Goal: Information Seeking & Learning: Learn about a topic

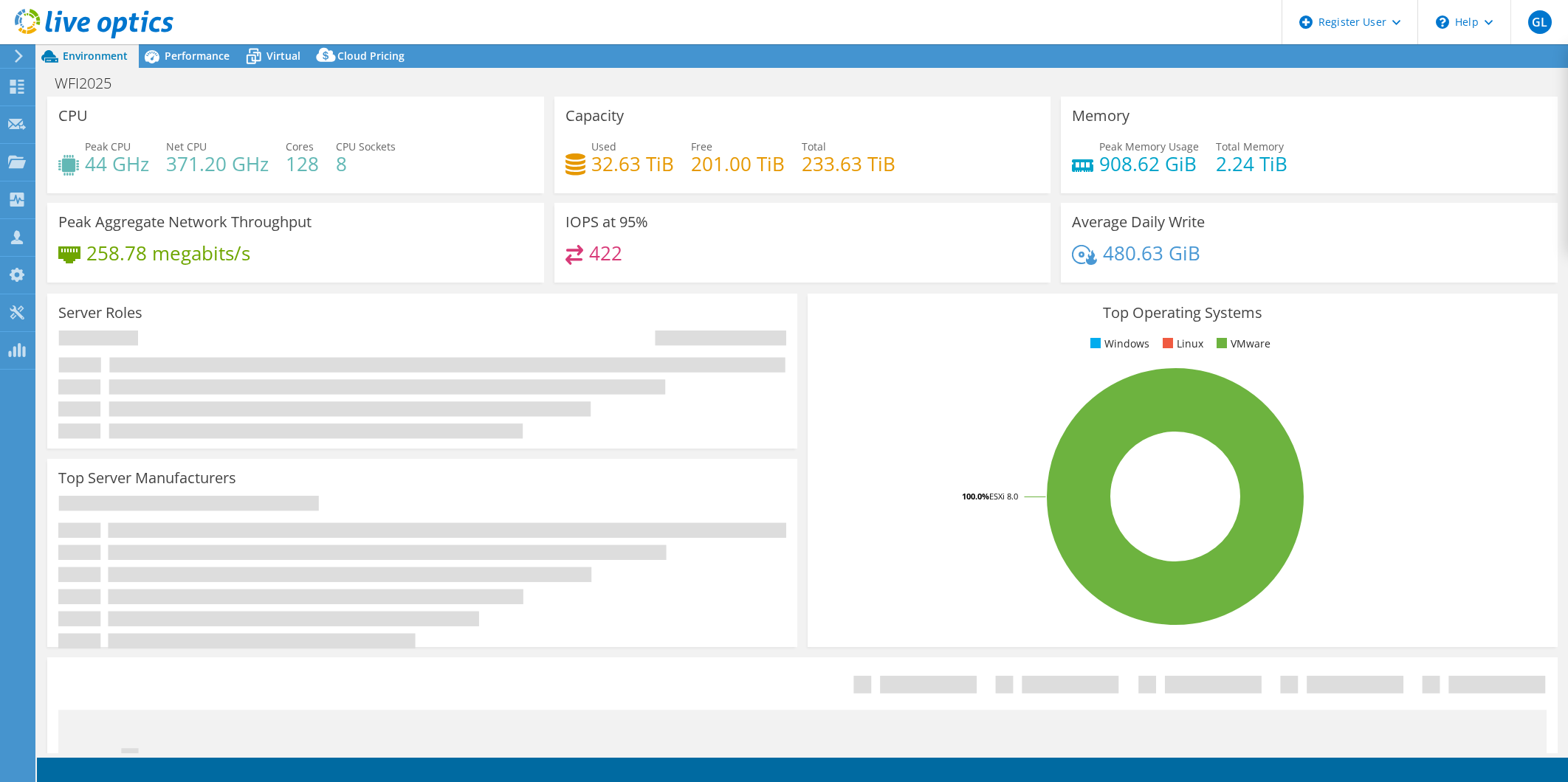
select select "USD"
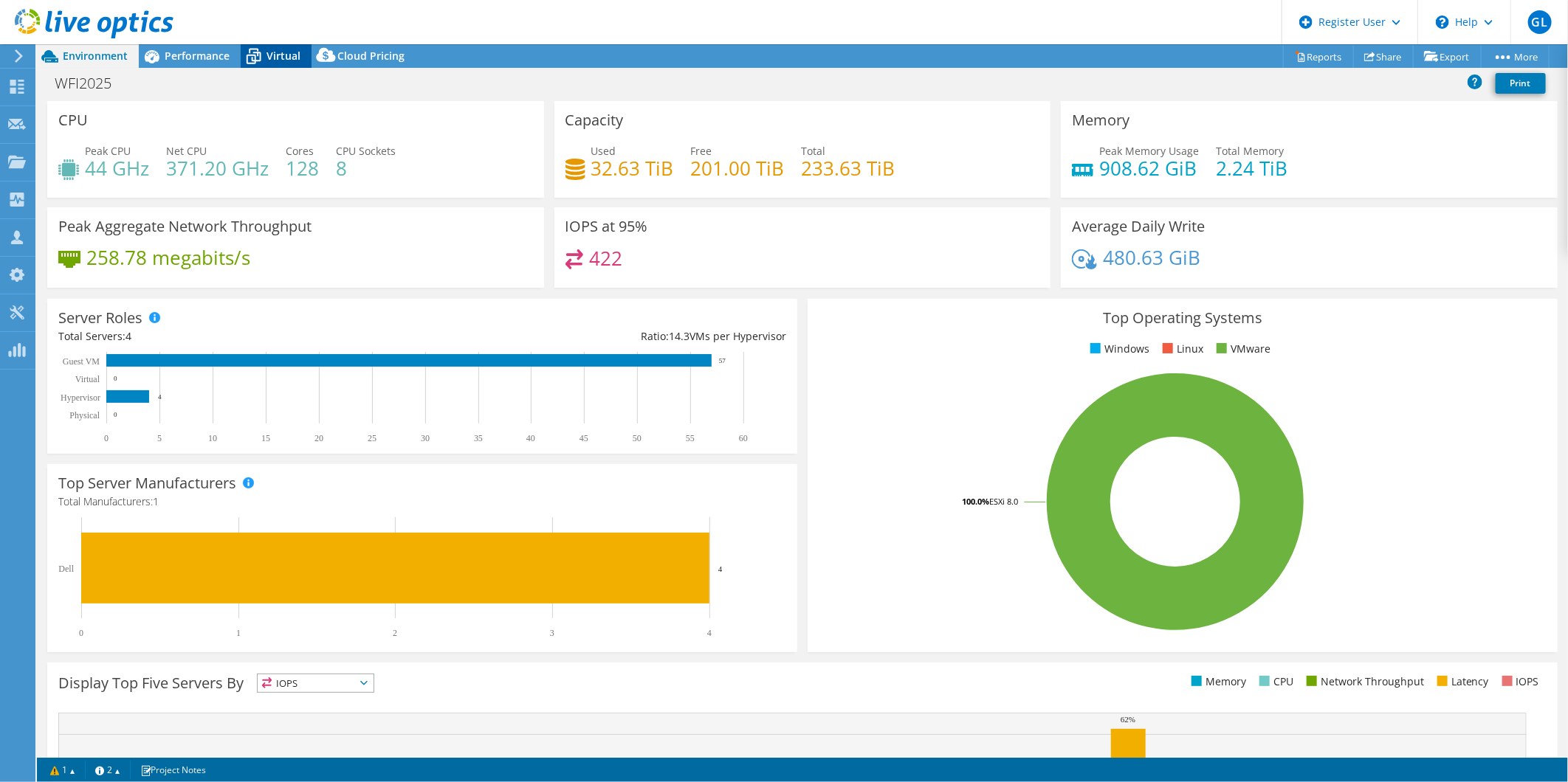
click at [282, 62] on span "Virtual" at bounding box center [284, 56] width 34 height 14
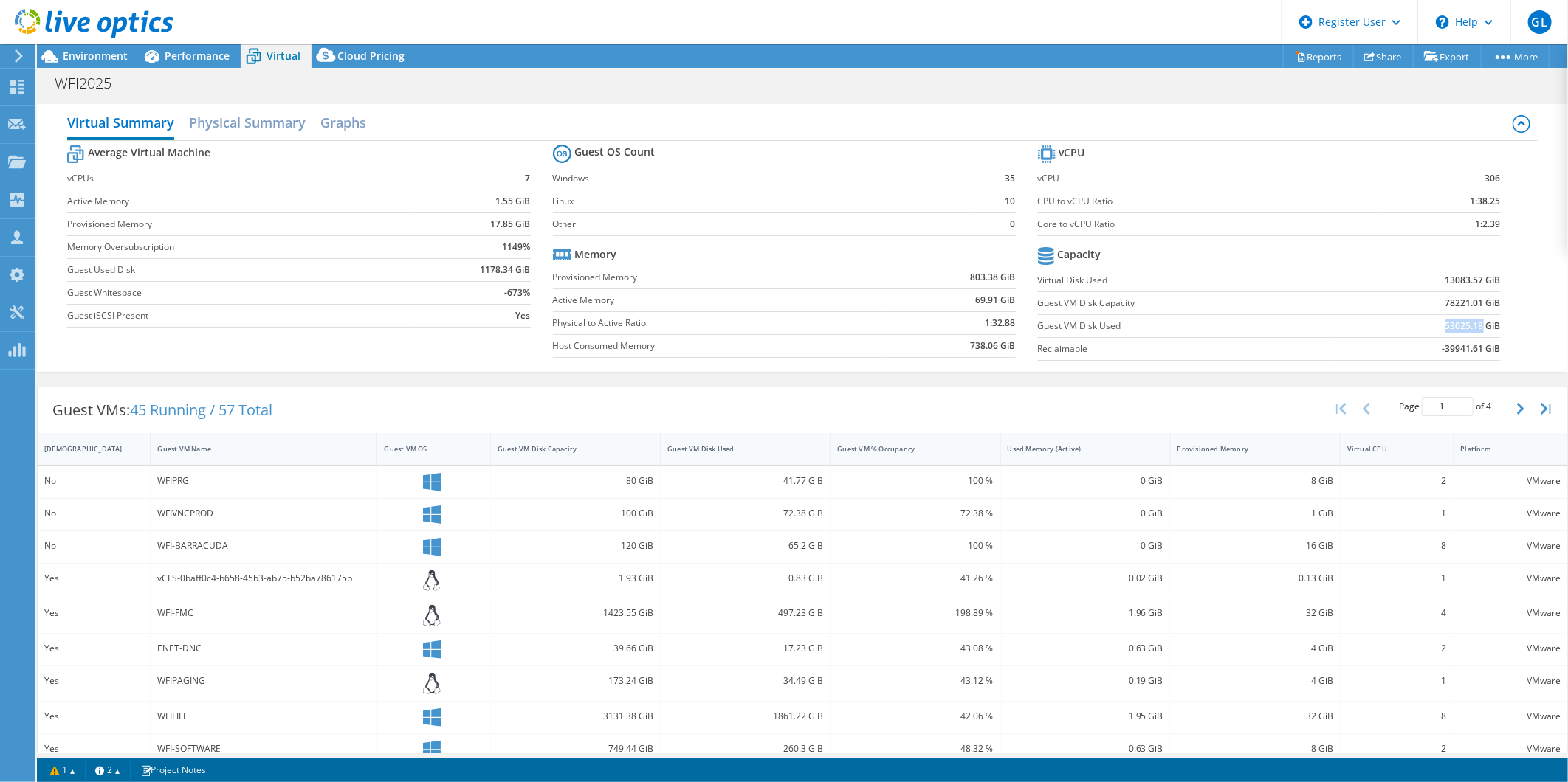
drag, startPoint x: 1433, startPoint y: 325, endPoint x: 1470, endPoint y: 323, distance: 37.1
click at [1470, 323] on td "53025.18 GiB" at bounding box center [1417, 325] width 165 height 23
copy b "53025.18"
click at [167, 57] on span "Performance" at bounding box center [197, 56] width 65 height 14
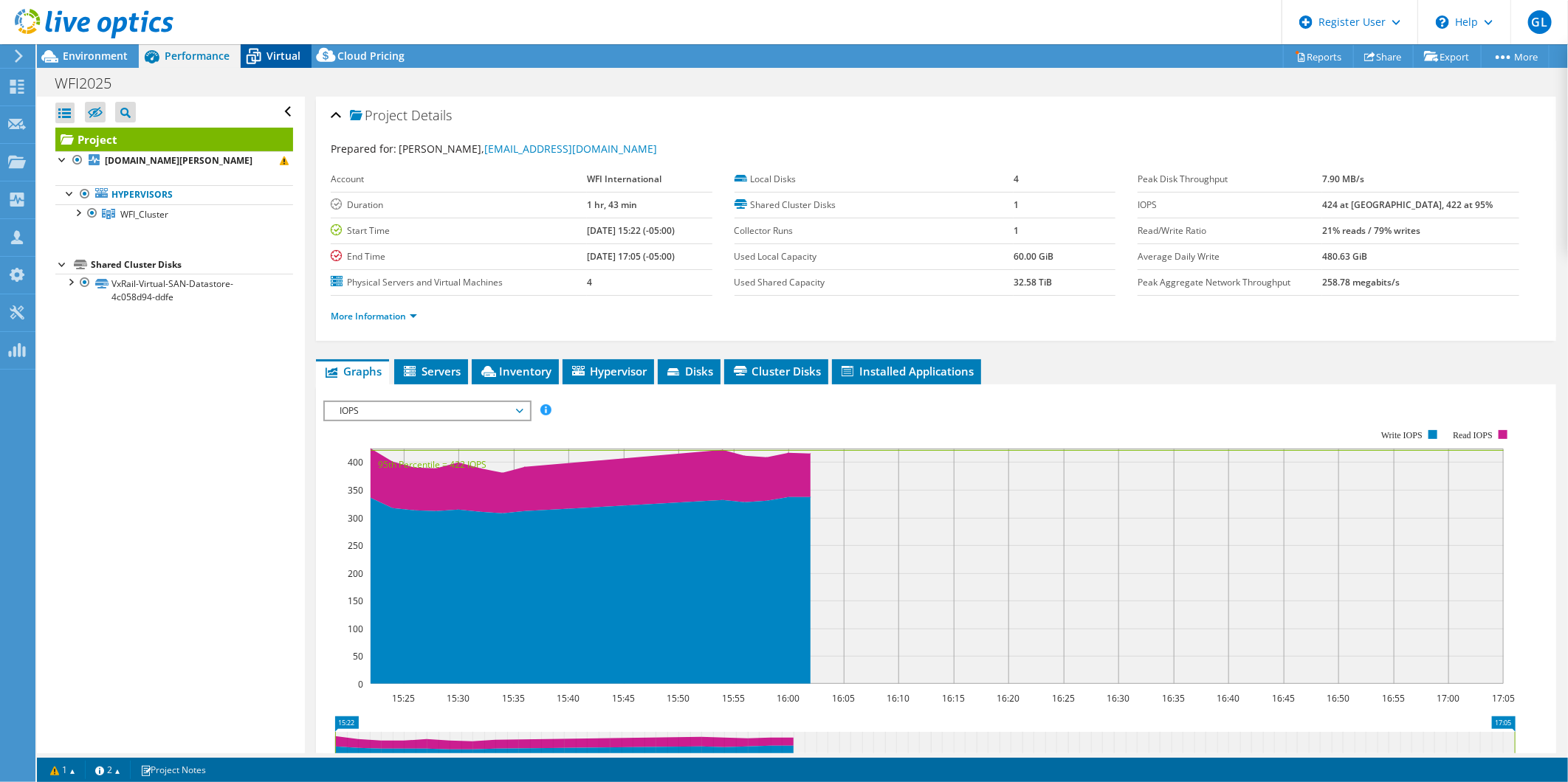
click at [278, 62] on span "Virtual" at bounding box center [284, 56] width 34 height 14
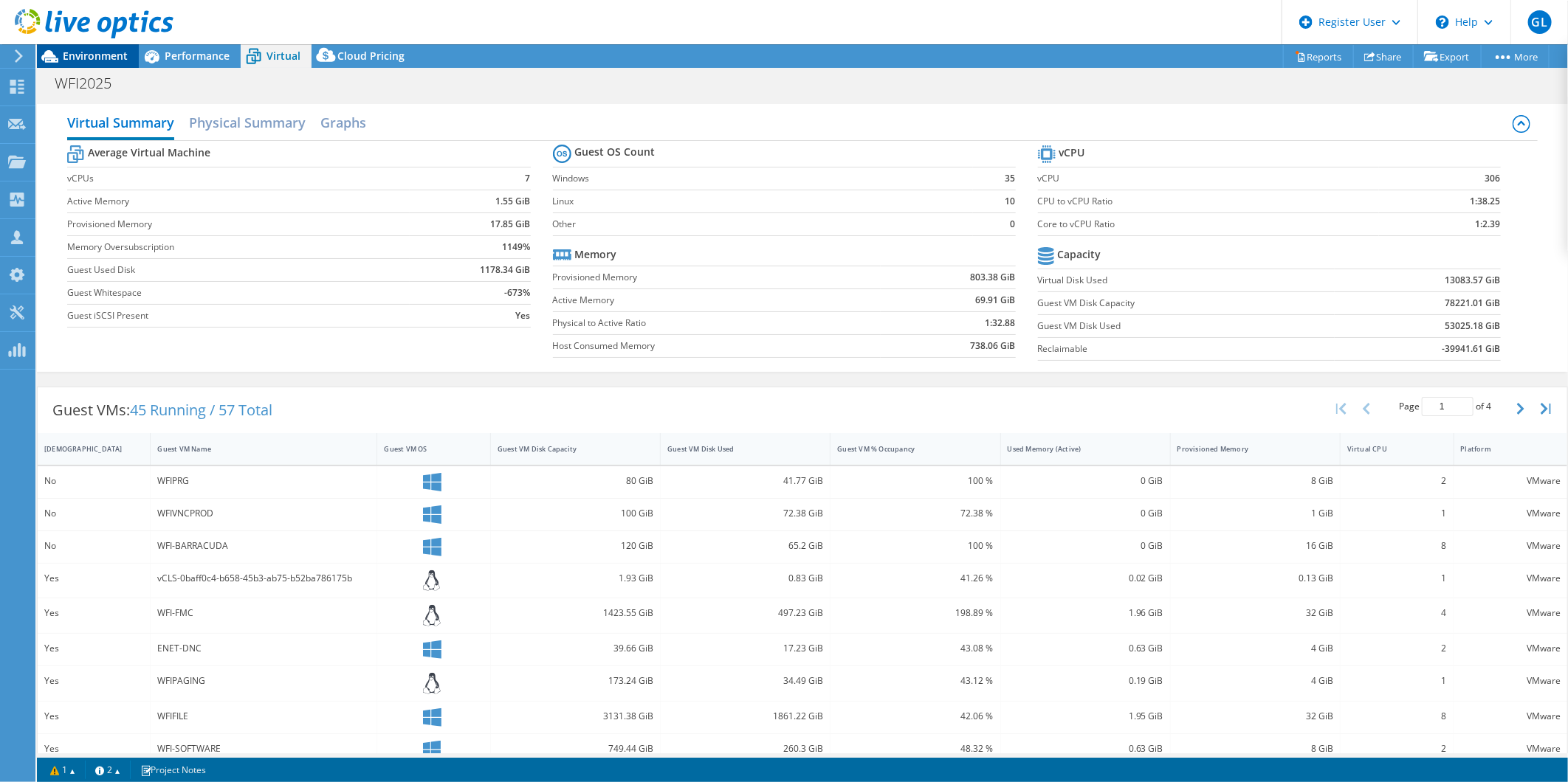
click at [88, 59] on span "Environment" at bounding box center [95, 56] width 65 height 14
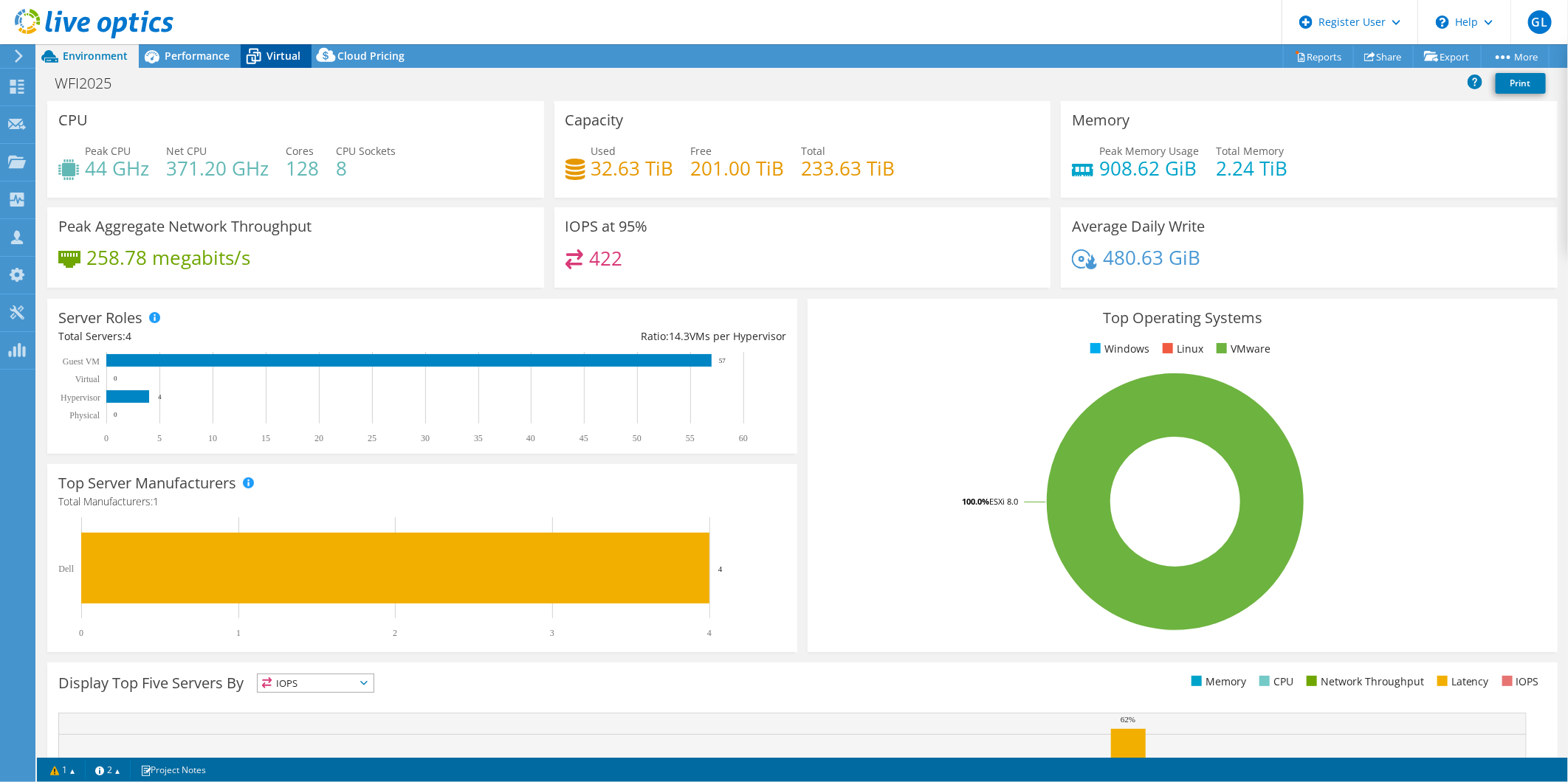
click at [260, 49] on icon at bounding box center [254, 57] width 26 height 26
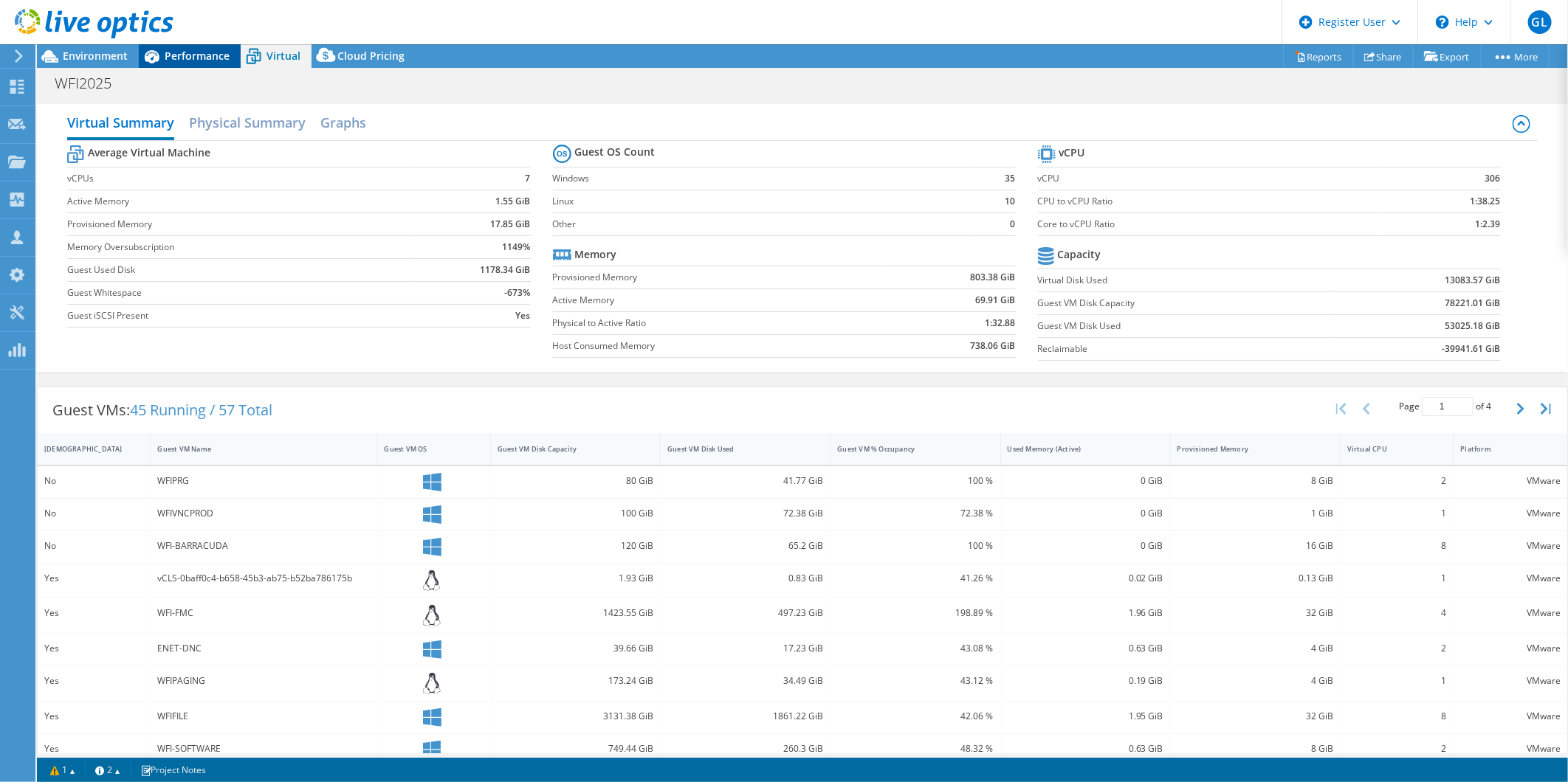
click at [204, 57] on span "Performance" at bounding box center [197, 56] width 65 height 14
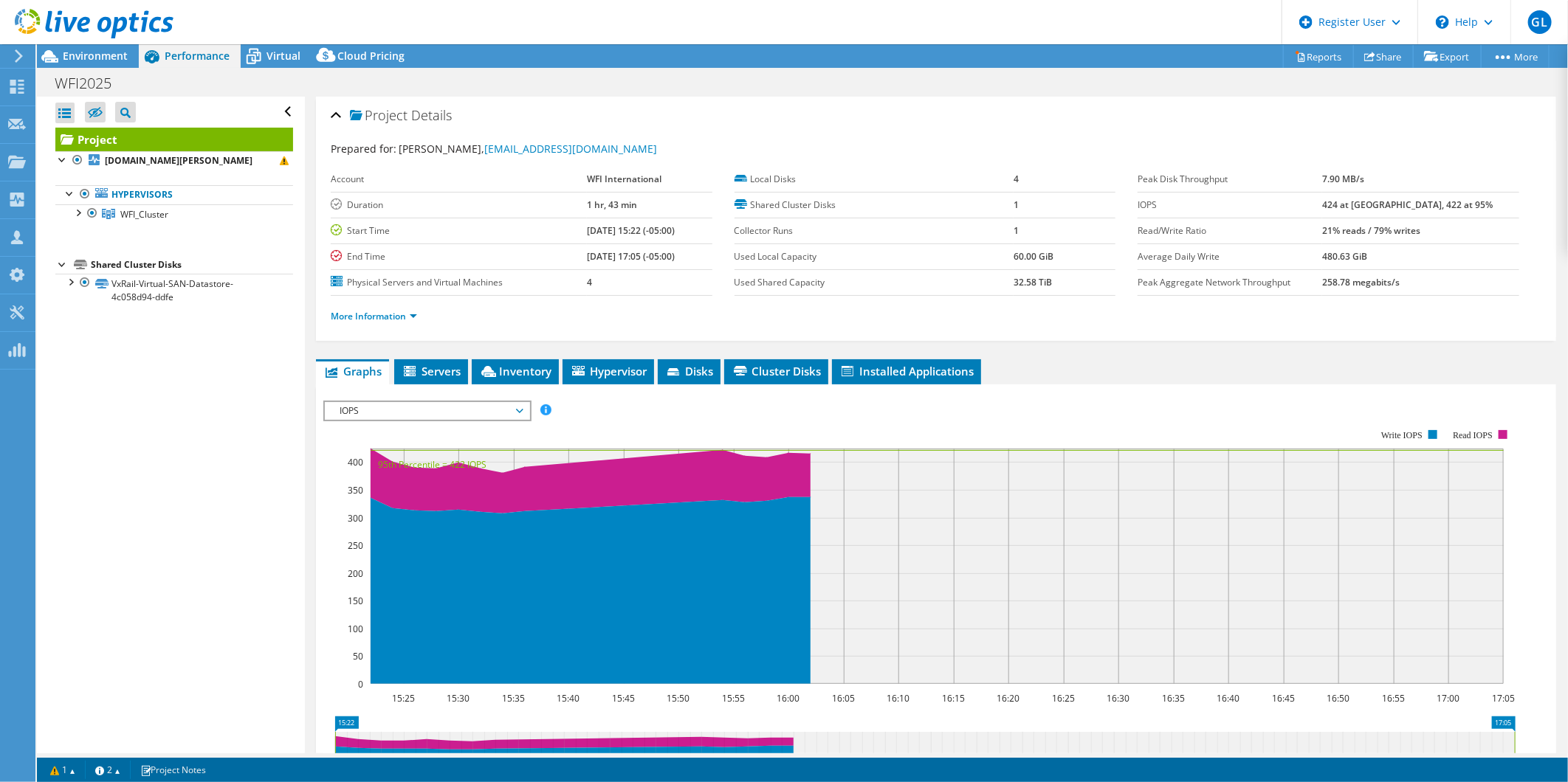
drag, startPoint x: 419, startPoint y: 414, endPoint x: 423, endPoint y: 403, distance: 11.7
click at [419, 410] on span "IOPS" at bounding box center [427, 411] width 189 height 18
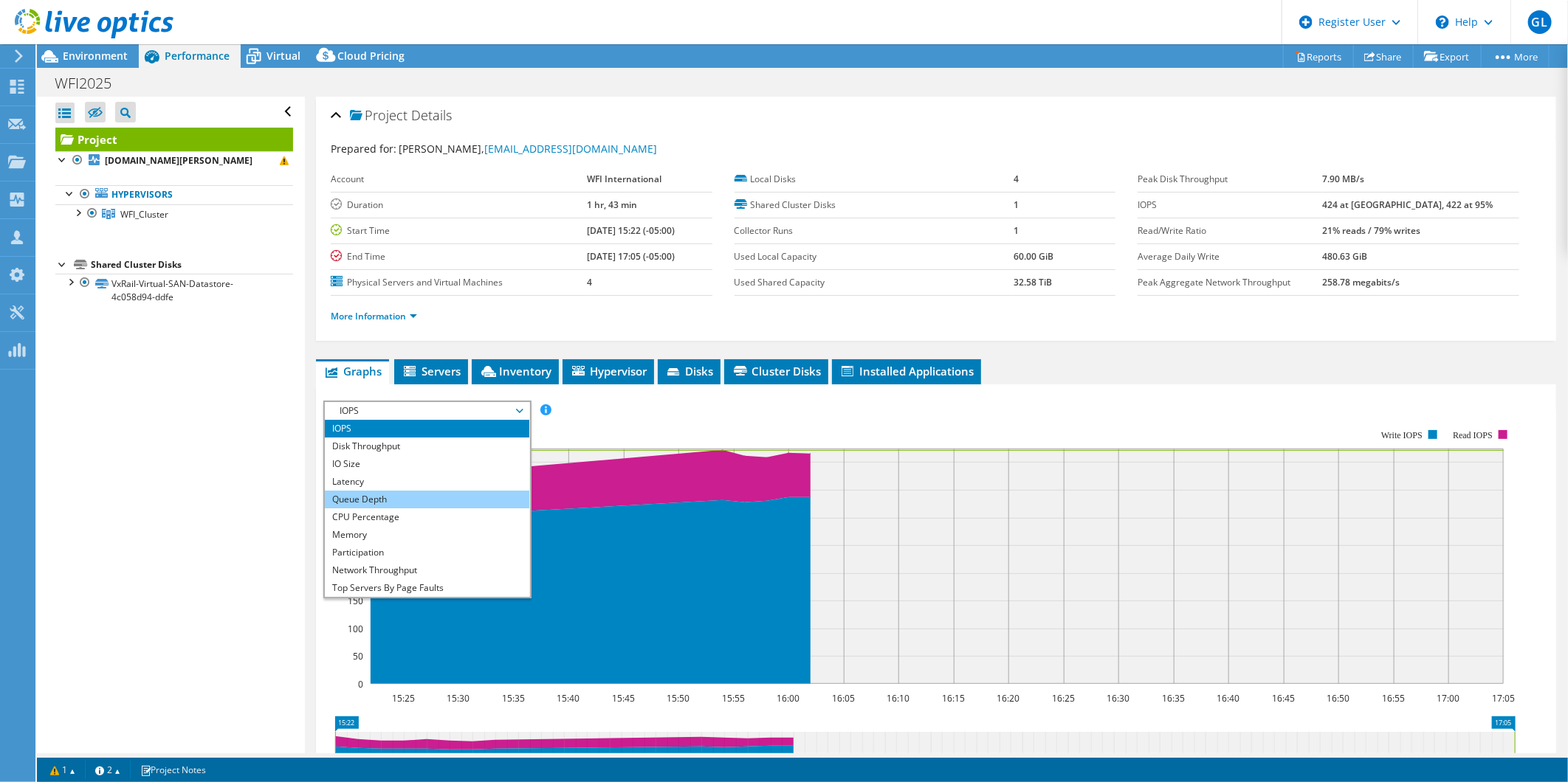
click at [429, 491] on li "Queue Depth" at bounding box center [427, 499] width 205 height 18
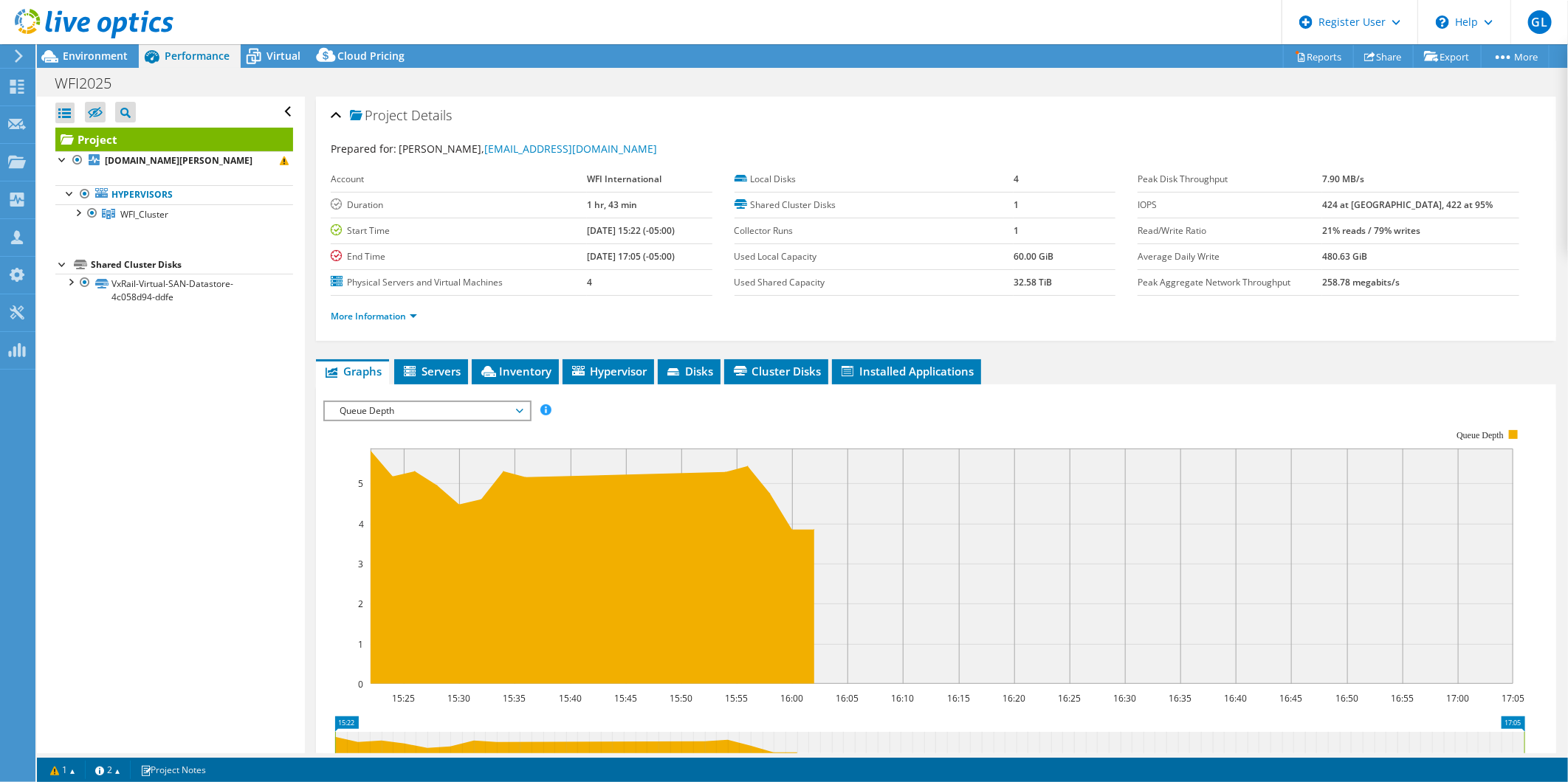
click at [436, 408] on span "Queue Depth" at bounding box center [427, 411] width 189 height 18
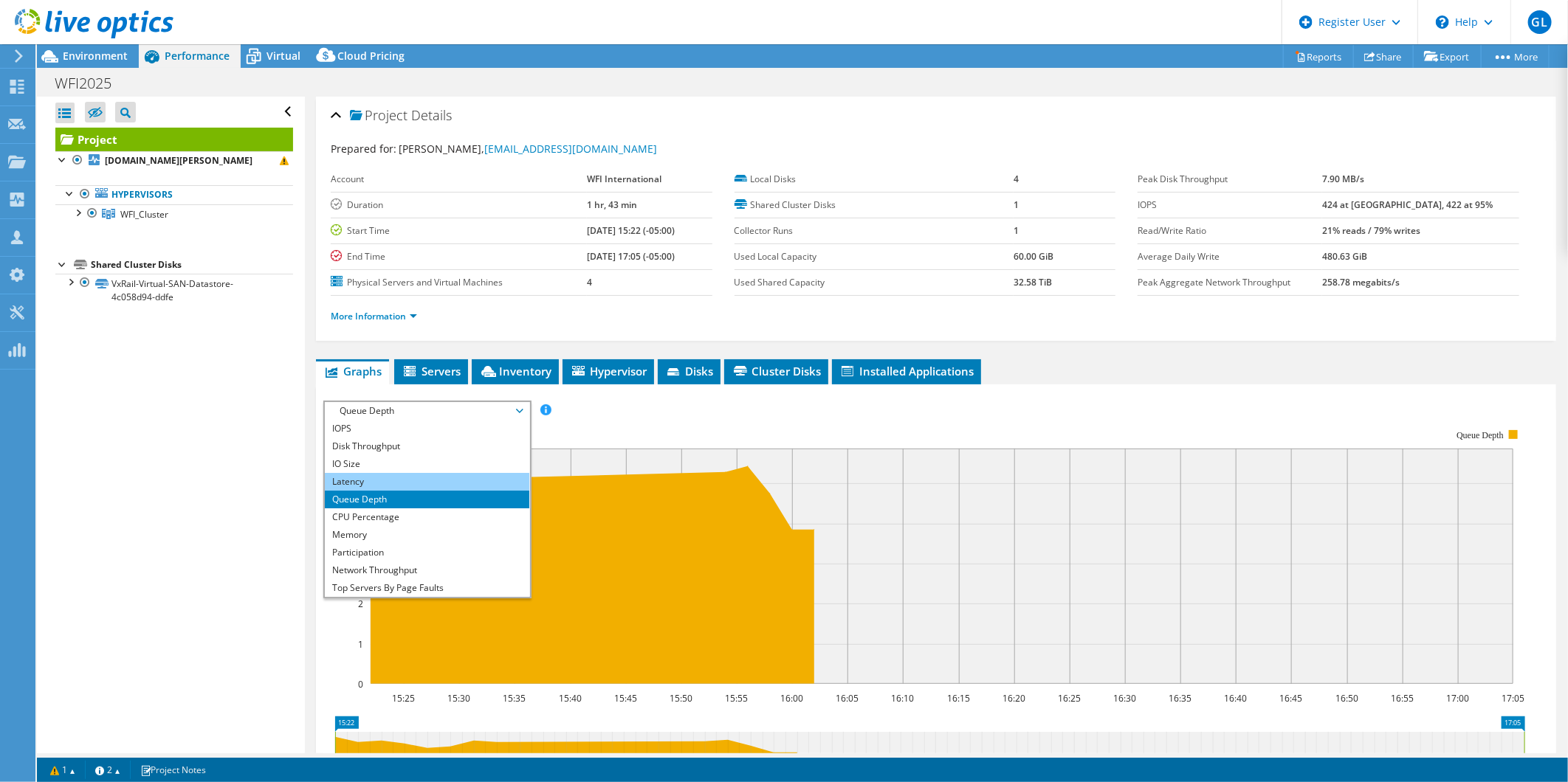
click at [440, 473] on li "Latency" at bounding box center [427, 481] width 205 height 18
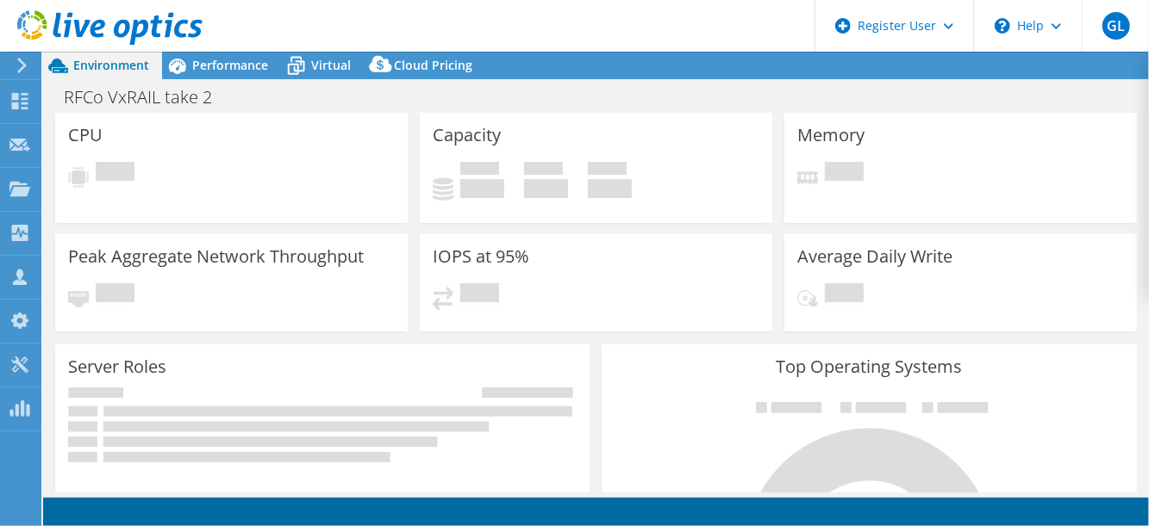
select select "USD"
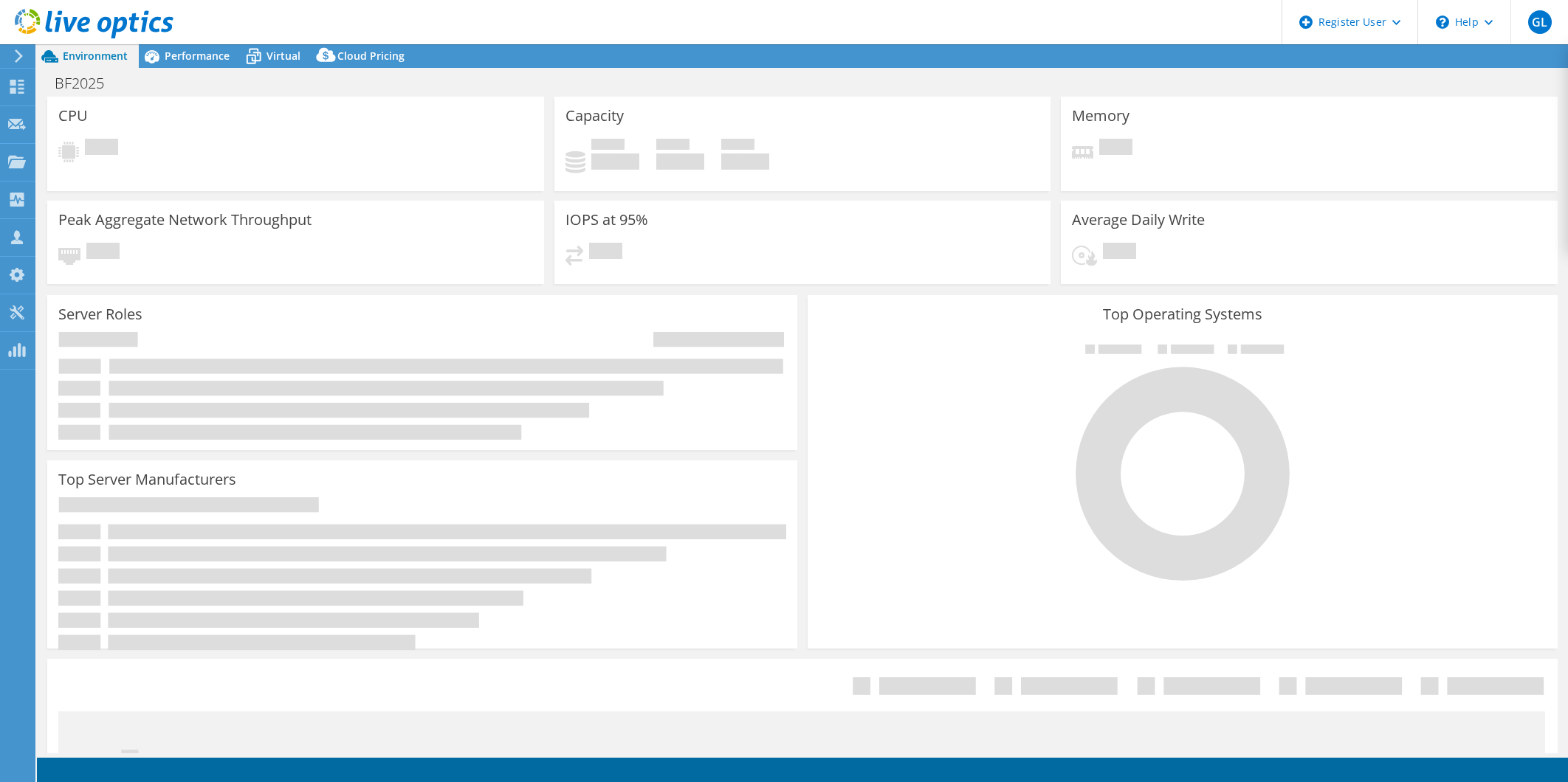
select select "USD"
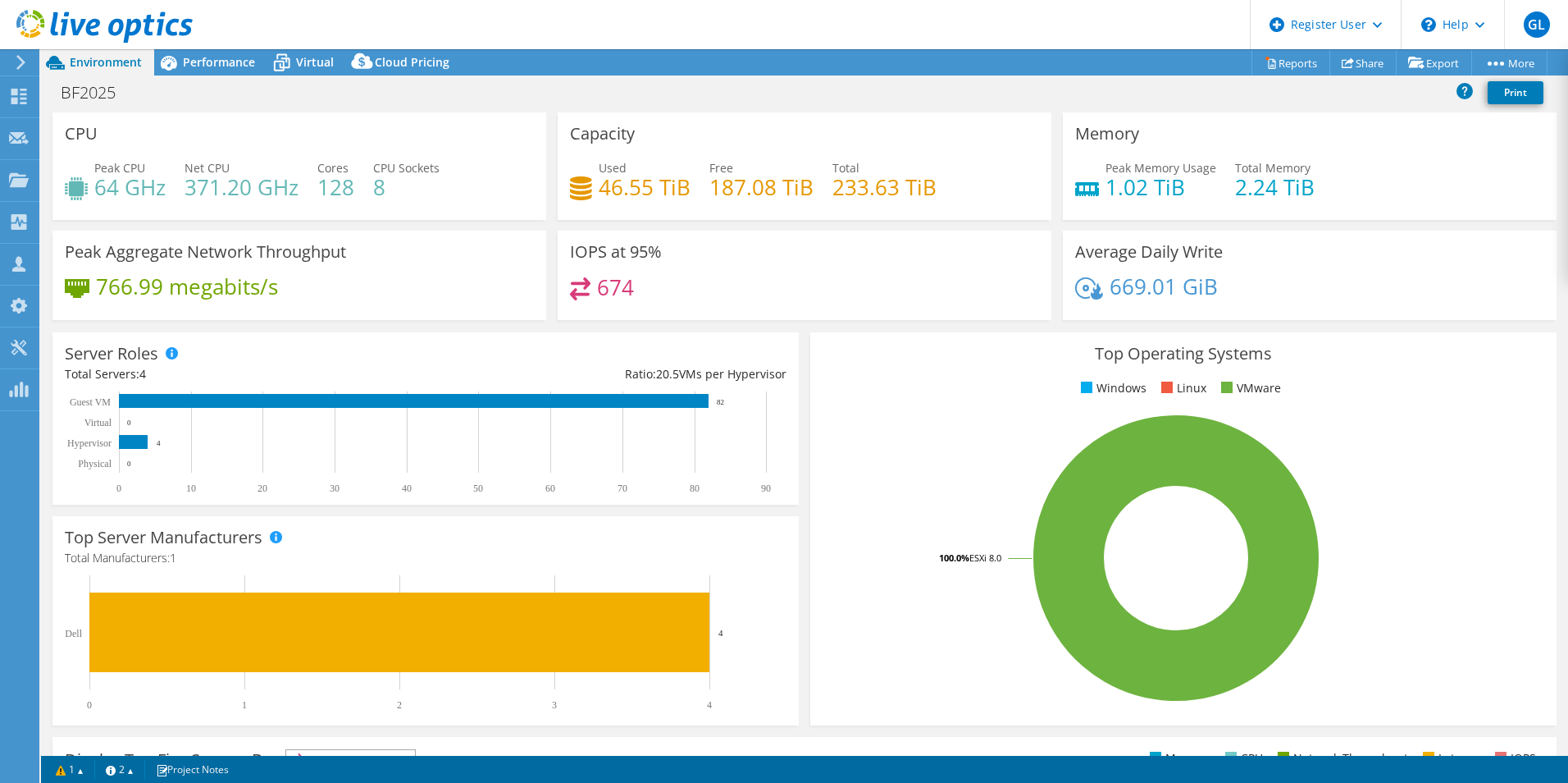
select select "USD"
